Goal: Task Accomplishment & Management: Complete application form

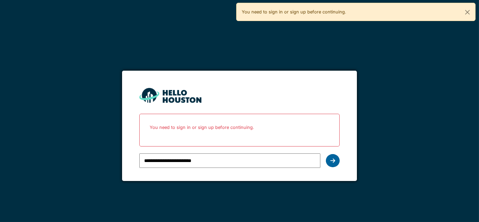
click at [332, 158] on icon at bounding box center [333, 161] width 5 height 6
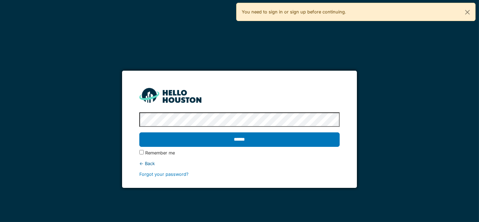
click at [242, 147] on div "******" at bounding box center [239, 140] width 201 height 20
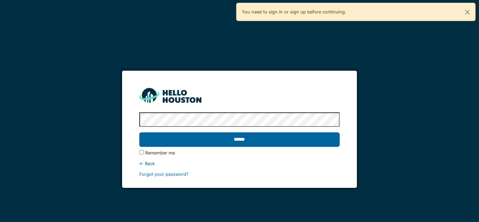
click at [242, 144] on input "******" at bounding box center [239, 139] width 201 height 14
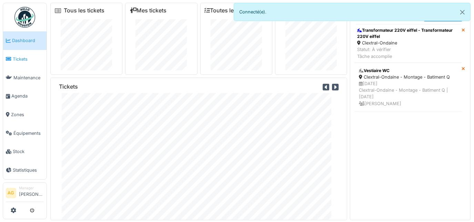
click at [15, 64] on link "Tickets" at bounding box center [24, 59] width 43 height 19
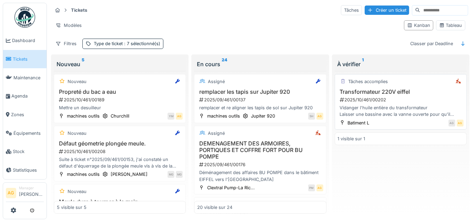
click at [405, 89] on h3 "Transformateur 220V eiffel" at bounding box center [401, 92] width 126 height 7
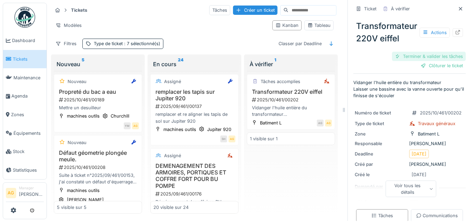
click at [415, 52] on div "Terminer & valider les tâches" at bounding box center [429, 56] width 74 height 9
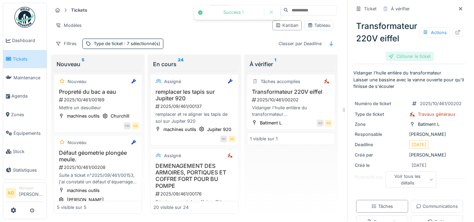
click at [416, 52] on div "Clôturer le ticket" at bounding box center [410, 56] width 48 height 9
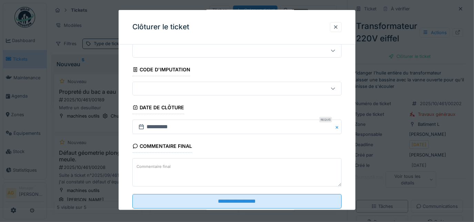
scroll to position [42, 0]
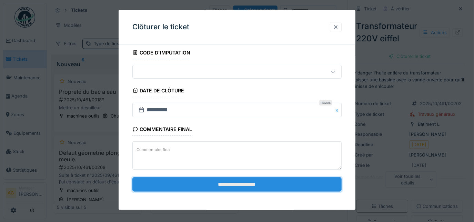
click at [240, 181] on input "**********" at bounding box center [237, 184] width 210 height 14
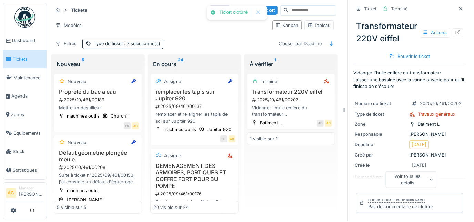
scroll to position [0, 0]
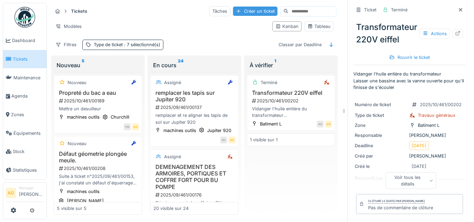
click at [236, 10] on div "Créer un ticket" at bounding box center [255, 11] width 45 height 9
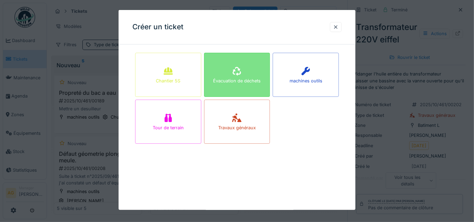
click at [233, 75] on div "Évacuation de déchets" at bounding box center [237, 75] width 66 height 44
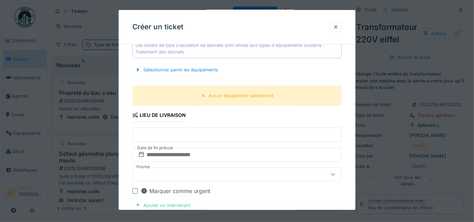
scroll to position [345, 0]
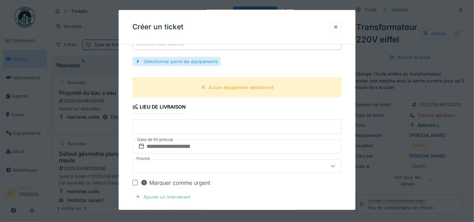
click at [174, 60] on div "Sélectionner parmi les équipements" at bounding box center [176, 61] width 88 height 9
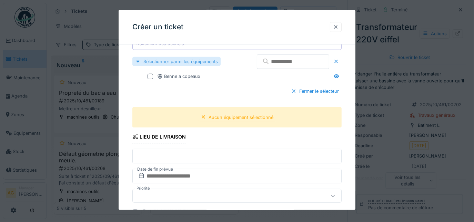
click at [166, 62] on div "Sélectionner parmi les équipements" at bounding box center [176, 61] width 88 height 9
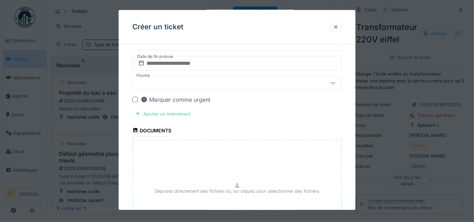
scroll to position [251, 0]
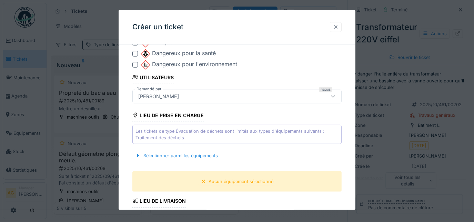
drag, startPoint x: 336, startPoint y: 30, endPoint x: 189, endPoint y: 69, distance: 151.5
click at [336, 30] on div at bounding box center [336, 27] width 6 height 7
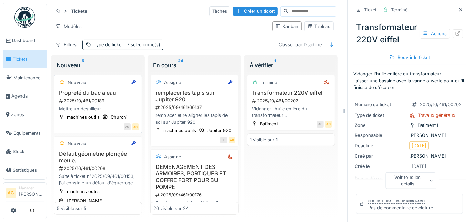
scroll to position [0, 0]
click at [26, 43] on span "Dashboard" at bounding box center [28, 40] width 32 height 7
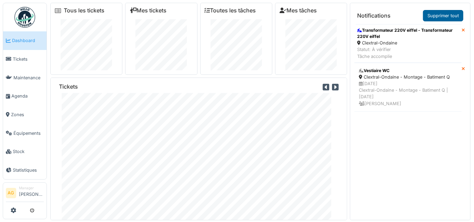
click at [448, 14] on link "Supprimer tout" at bounding box center [443, 15] width 40 height 11
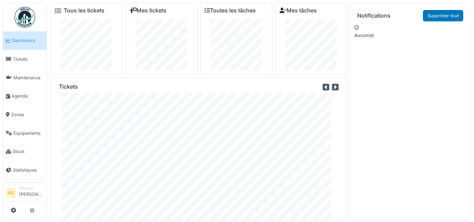
click at [21, 43] on span "Dashboard" at bounding box center [28, 40] width 32 height 7
click at [21, 54] on link "Tickets" at bounding box center [24, 59] width 43 height 19
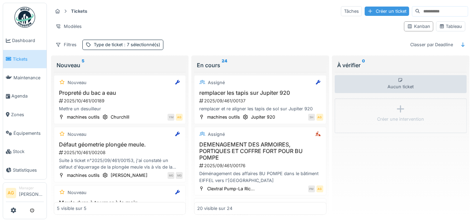
click at [365, 10] on div "Créer un ticket" at bounding box center [387, 11] width 45 height 9
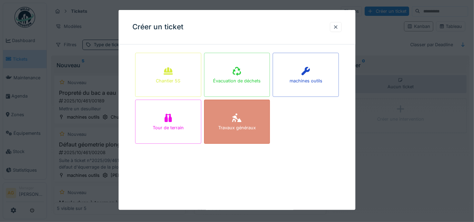
click at [253, 116] on div "Travaux généraux" at bounding box center [237, 122] width 66 height 44
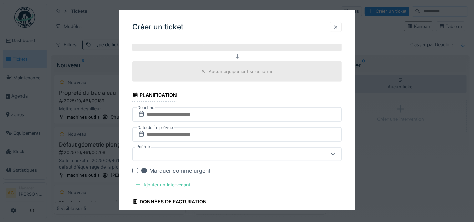
scroll to position [282, 0]
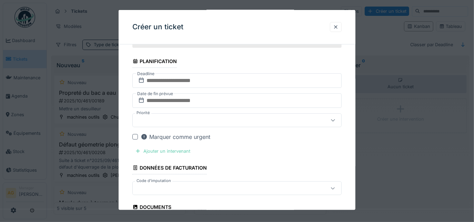
click at [182, 149] on div "Ajouter un intervenant" at bounding box center [162, 151] width 61 height 9
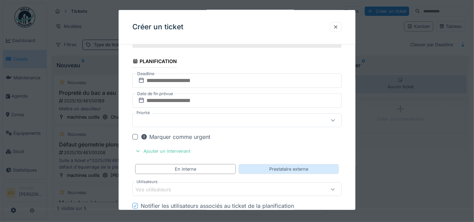
click at [292, 166] on div "Prestataire externe" at bounding box center [288, 169] width 39 height 7
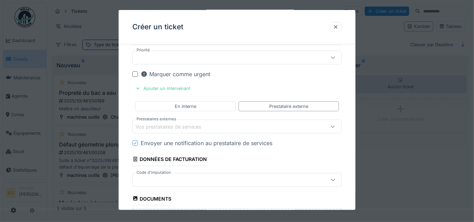
click at [209, 128] on div "Vos prestataires de services" at bounding box center [174, 127] width 76 height 8
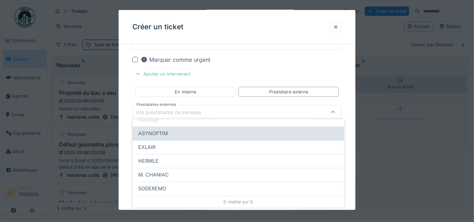
scroll to position [0, 0]
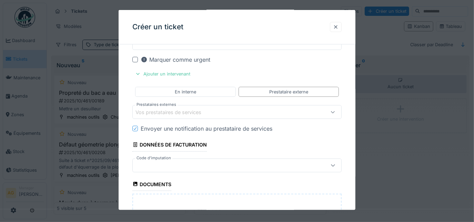
click at [337, 28] on div at bounding box center [336, 27] width 6 height 7
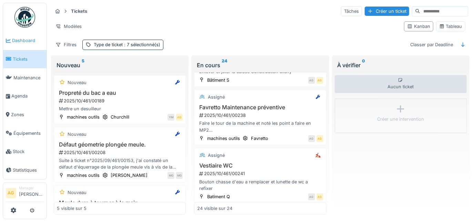
click at [20, 42] on span "Dashboard" at bounding box center [28, 40] width 32 height 7
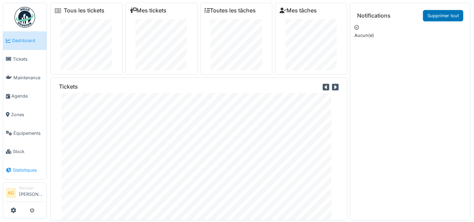
click at [30, 167] on span "Statistiques" at bounding box center [28, 170] width 31 height 7
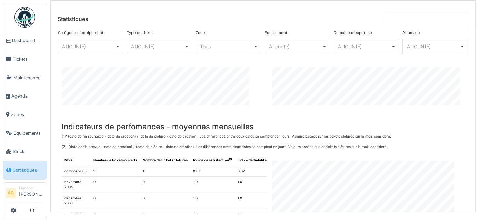
scroll to position [989, 0]
